Goal: Information Seeking & Learning: Learn about a topic

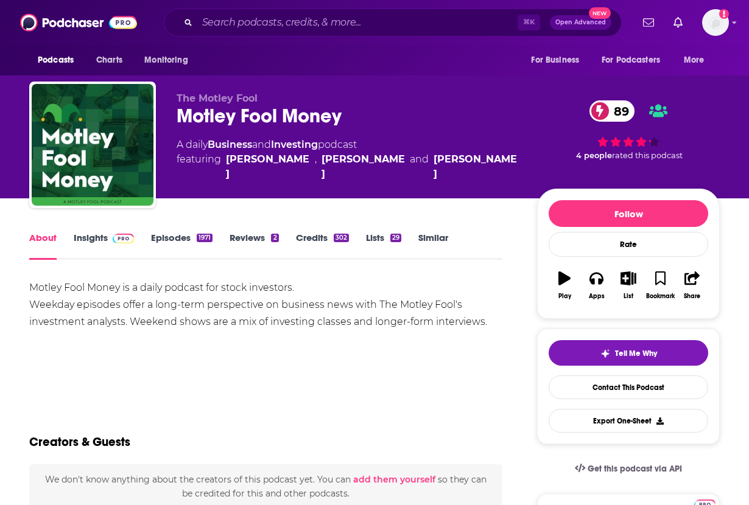
scroll to position [585, 0]
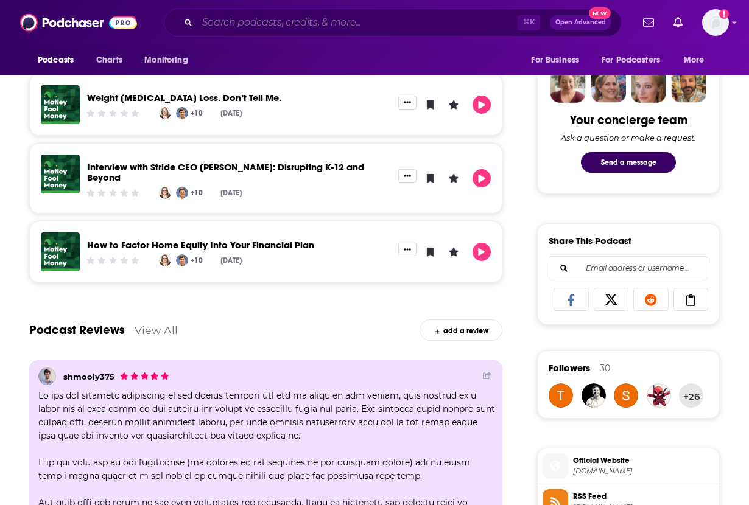
click at [355, 25] on input "Search podcasts, credits, & more..." at bounding box center [357, 22] width 320 height 19
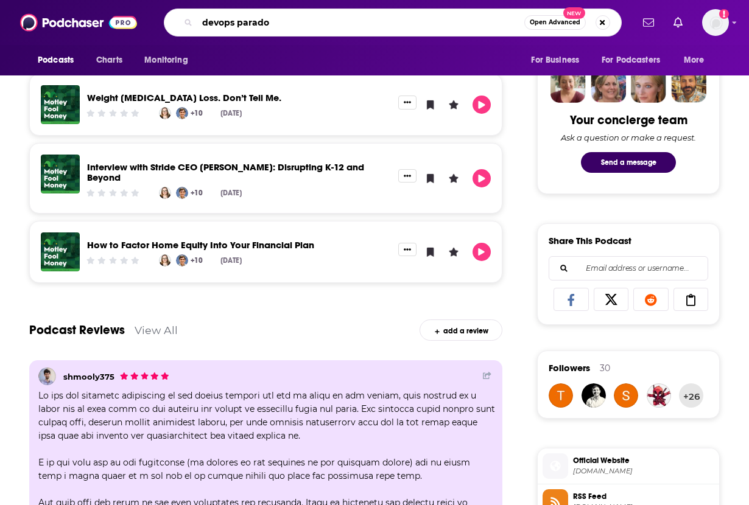
type input "devops paradox"
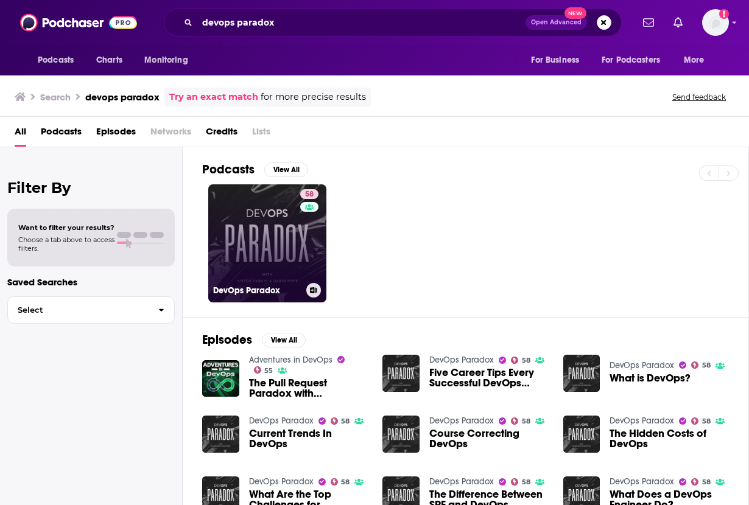
click at [250, 254] on link "58 DevOps Paradox" at bounding box center [267, 243] width 118 height 118
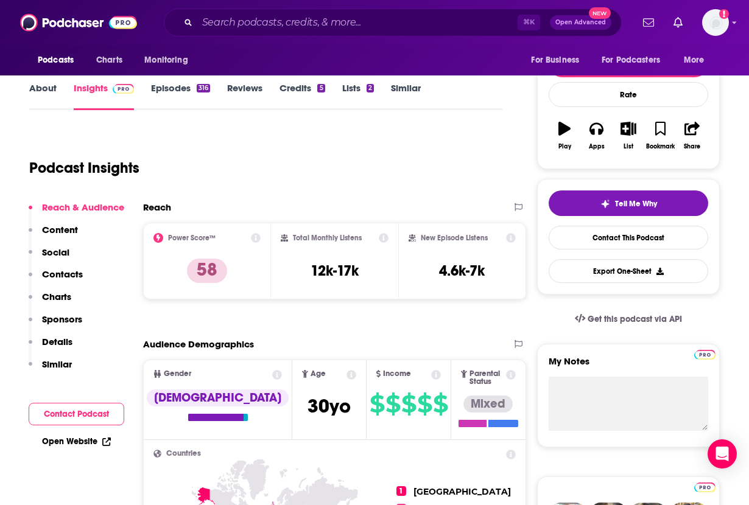
scroll to position [154, 0]
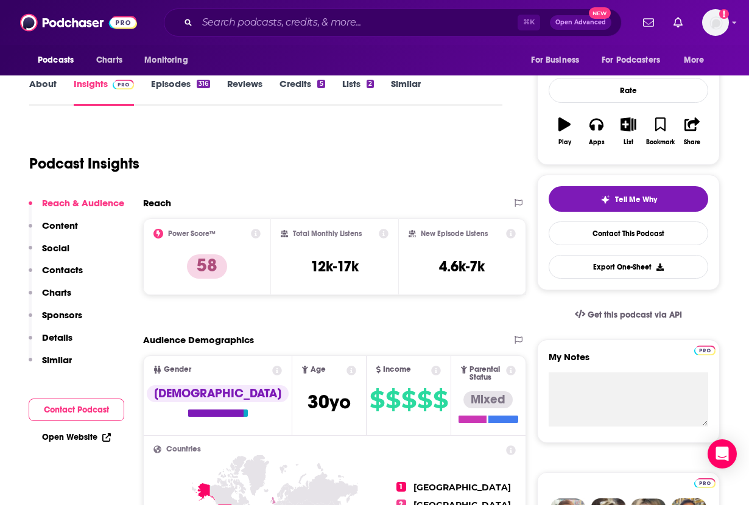
click at [75, 439] on link "Open Website" at bounding box center [76, 437] width 69 height 10
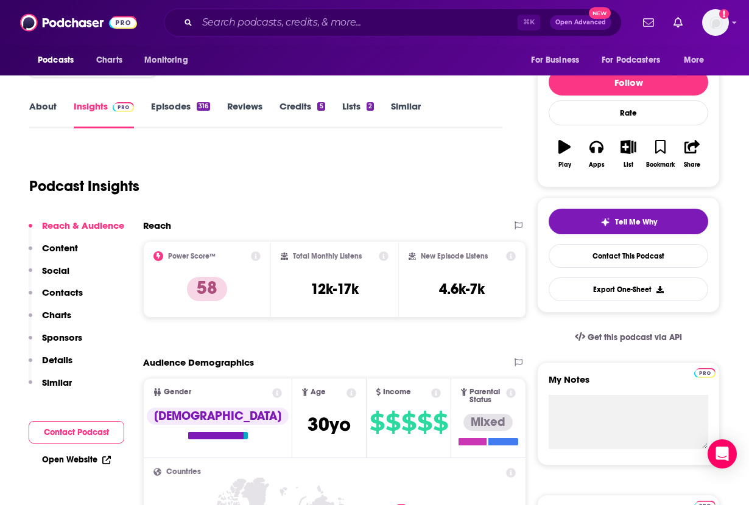
scroll to position [125, 0]
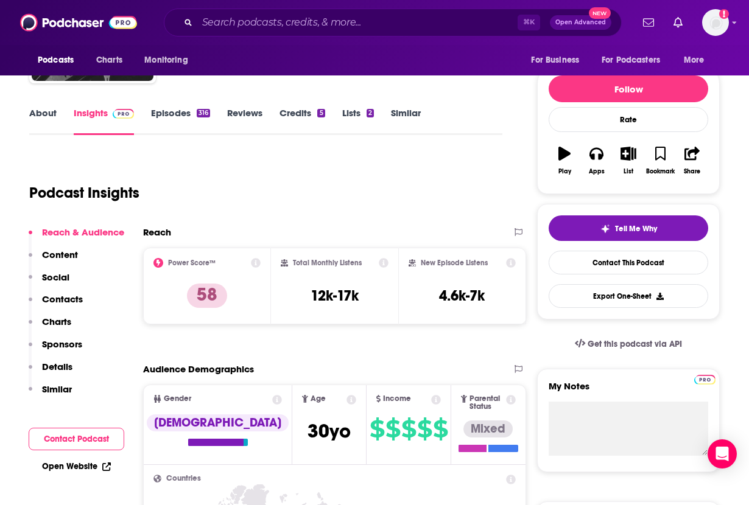
click at [49, 109] on link "About" at bounding box center [42, 121] width 27 height 28
